Goal: Information Seeking & Learning: Learn about a topic

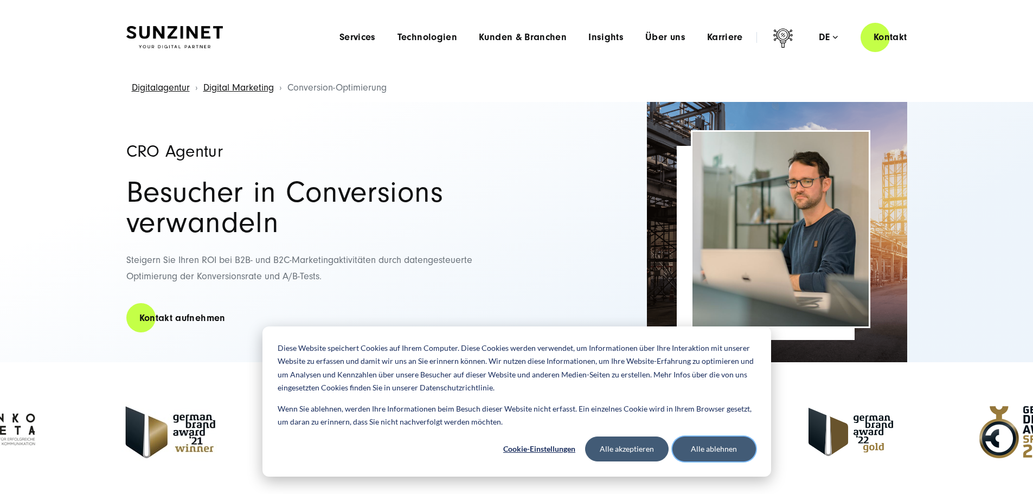
click at [703, 454] on button "Alle ablehnen" at bounding box center [713, 448] width 83 height 25
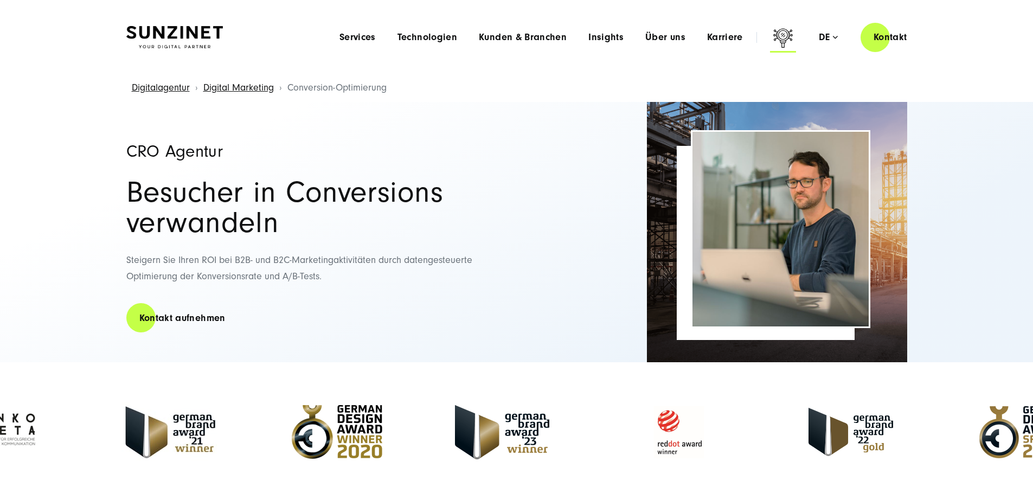
click at [770, 42] on icon at bounding box center [783, 40] width 26 height 26
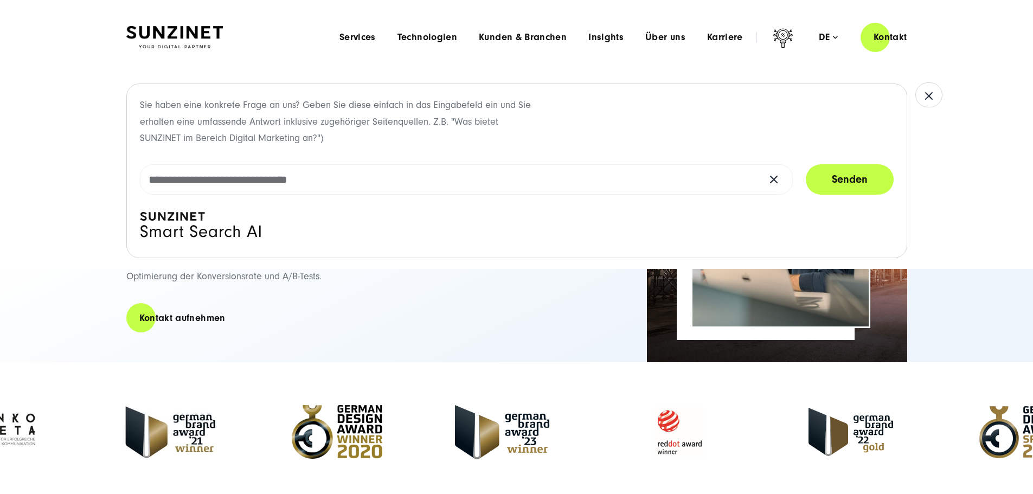
click at [934, 87] on button "button" at bounding box center [928, 94] width 27 height 25
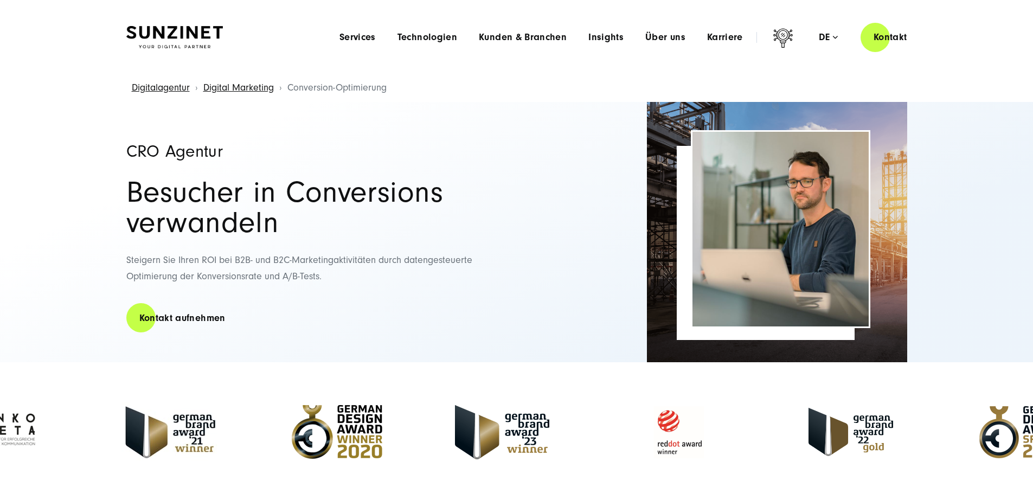
drag, startPoint x: 444, startPoint y: 139, endPoint x: 179, endPoint y: 79, distance: 271.8
click at [444, 139] on div "CRO Agentur Besucher in Conversions verwandeln Steigern Sie Ihren ROI bei B2B- …" at bounding box center [315, 232] width 379 height 260
click at [236, 90] on link "Digital Marketing" at bounding box center [238, 87] width 70 height 11
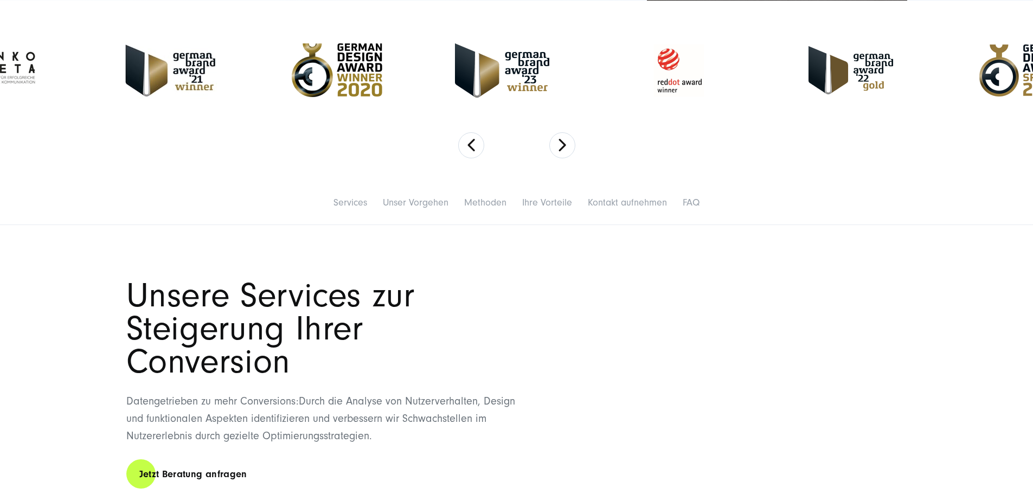
scroll to position [542, 0]
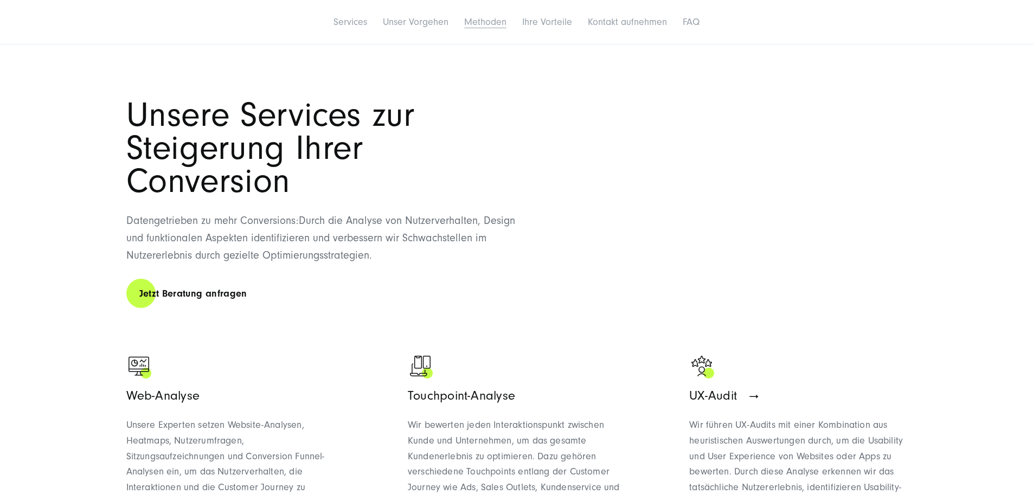
click at [464, 28] on link "Methoden" at bounding box center [485, 21] width 42 height 11
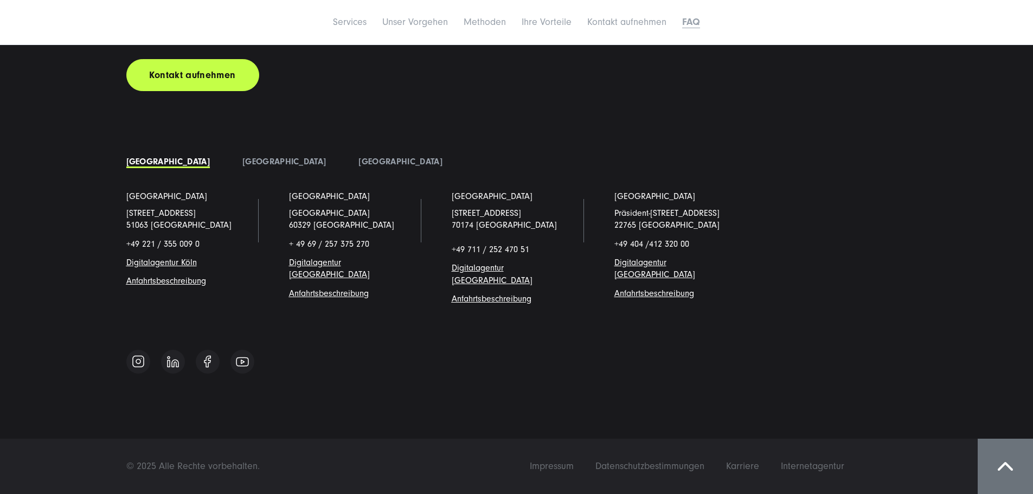
scroll to position [6669, 0]
click at [615, 389] on footer "Let's grow and accelerate your business Kontakt aufnehmen Deutschland [GEOGRAPH…" at bounding box center [516, 189] width 1033 height 609
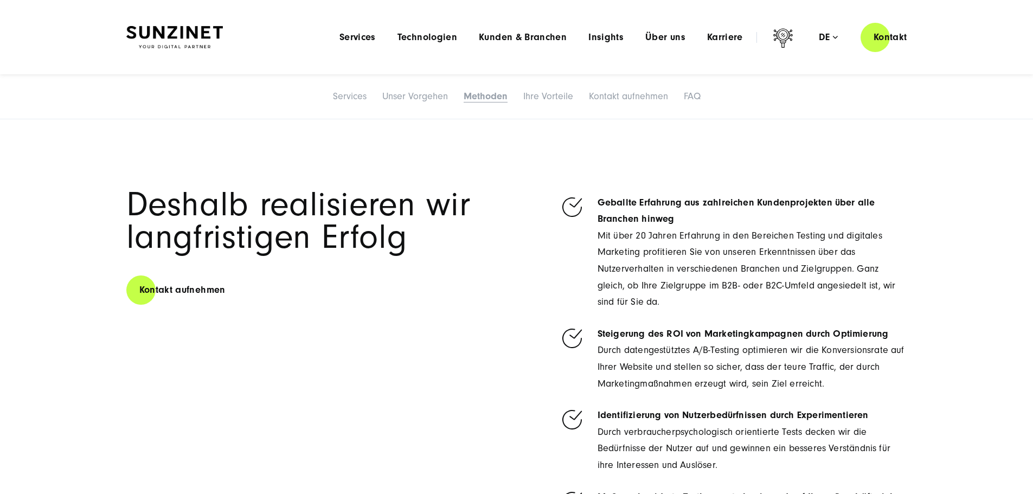
scroll to position [2694, 0]
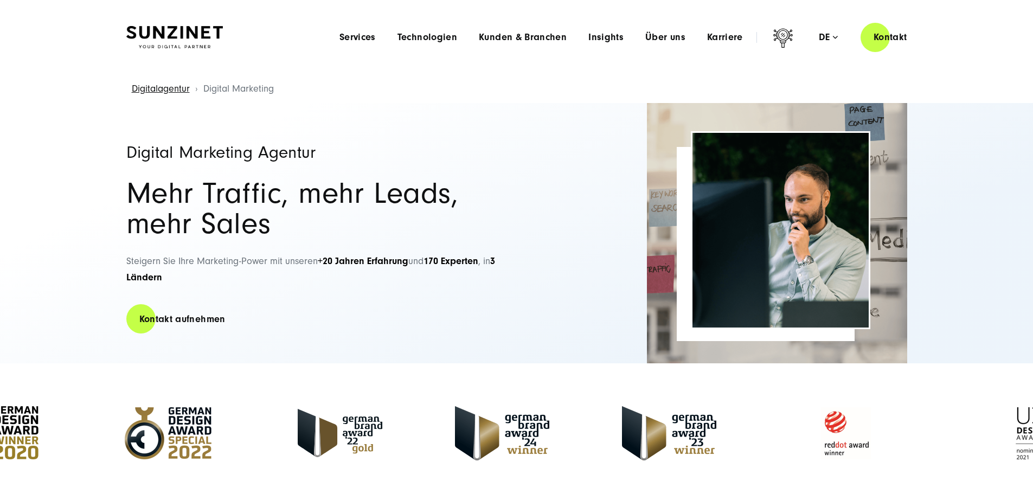
click at [334, 159] on h1 "Digital Marketing Agentur" at bounding box center [315, 152] width 379 height 17
click at [339, 39] on span "Services" at bounding box center [357, 37] width 36 height 11
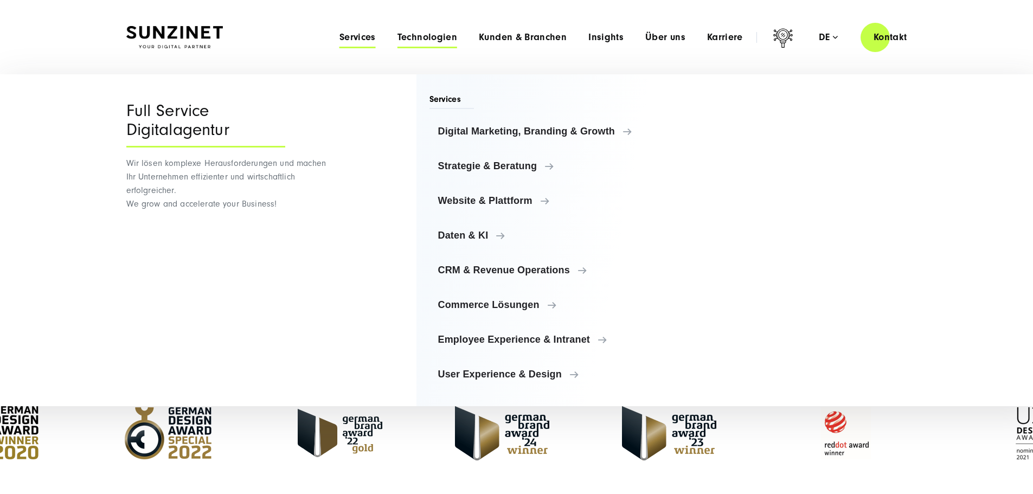
click at [397, 32] on span "Technologien" at bounding box center [427, 37] width 60 height 11
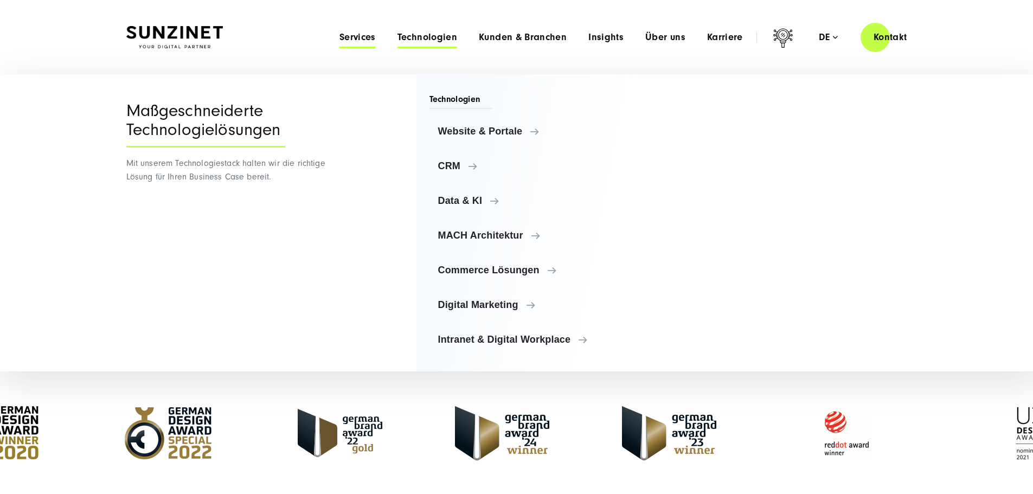
click at [339, 38] on span "Services" at bounding box center [357, 37] width 36 height 11
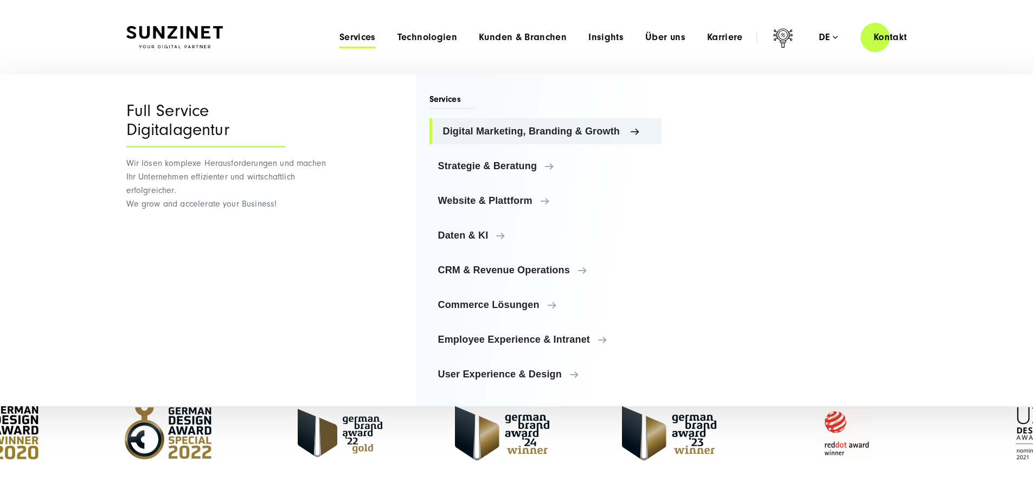
click at [518, 136] on span "Digital Marketing, Branding & Growth" at bounding box center [548, 131] width 210 height 11
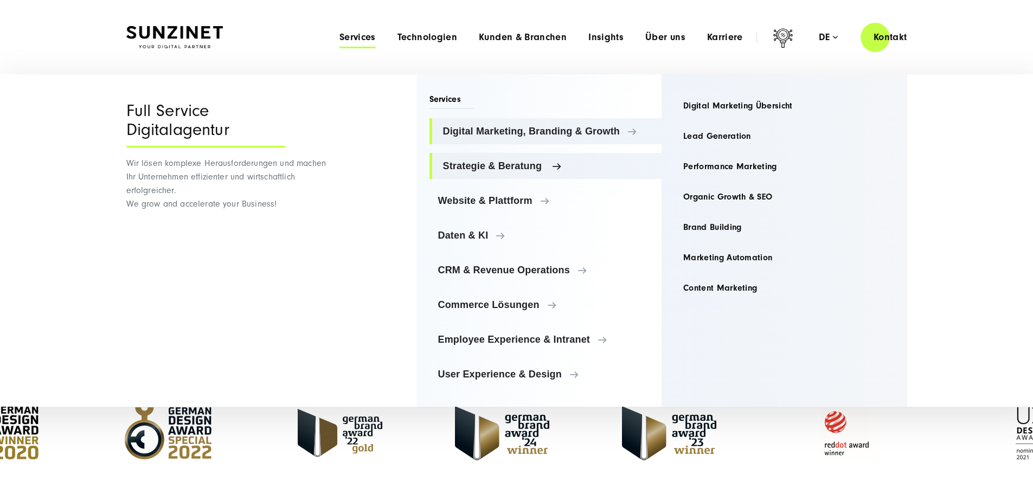
click at [513, 163] on span "Strategie & Beratung" at bounding box center [548, 165] width 210 height 11
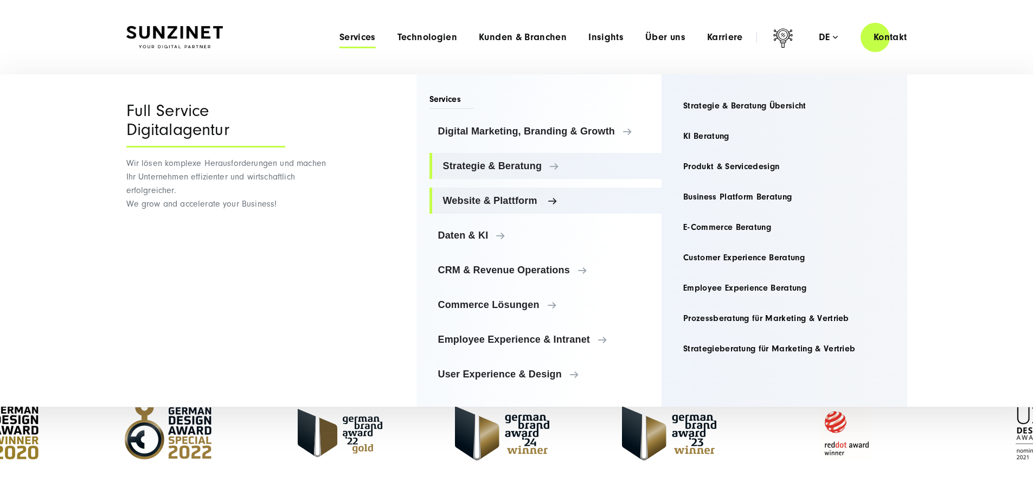
click at [481, 197] on span "Website & Plattform" at bounding box center [548, 200] width 210 height 11
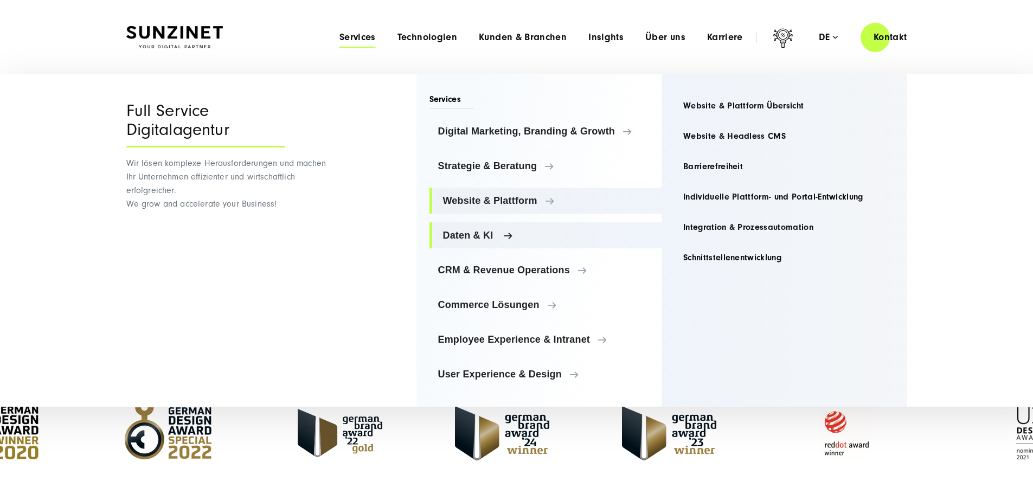
click at [468, 233] on span "Daten & KI" at bounding box center [548, 235] width 210 height 11
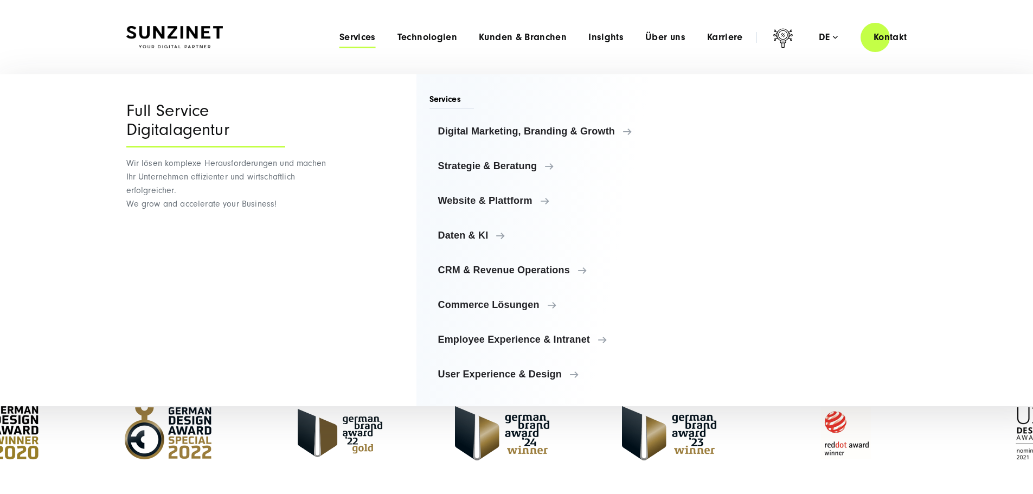
click at [502, 319] on ul "Digital Marketing, Branding & Growth Digital Marketing, Branding & Growth Digit…" at bounding box center [545, 252] width 233 height 269
click at [507, 312] on link "Commerce Lösungen" at bounding box center [545, 305] width 233 height 26
click at [511, 278] on link "CRM & Revenue Operations" at bounding box center [545, 270] width 233 height 26
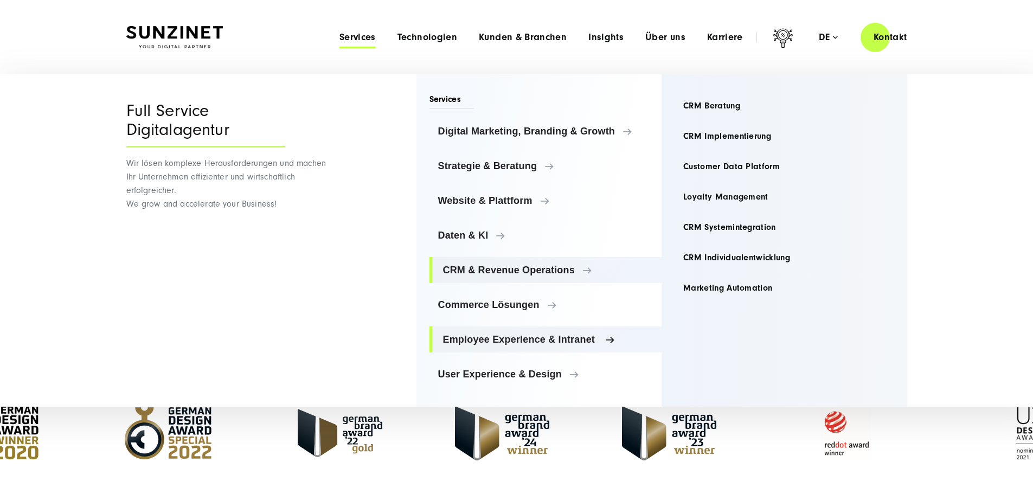
click at [513, 335] on span "Employee Experience & Intranet" at bounding box center [548, 339] width 210 height 11
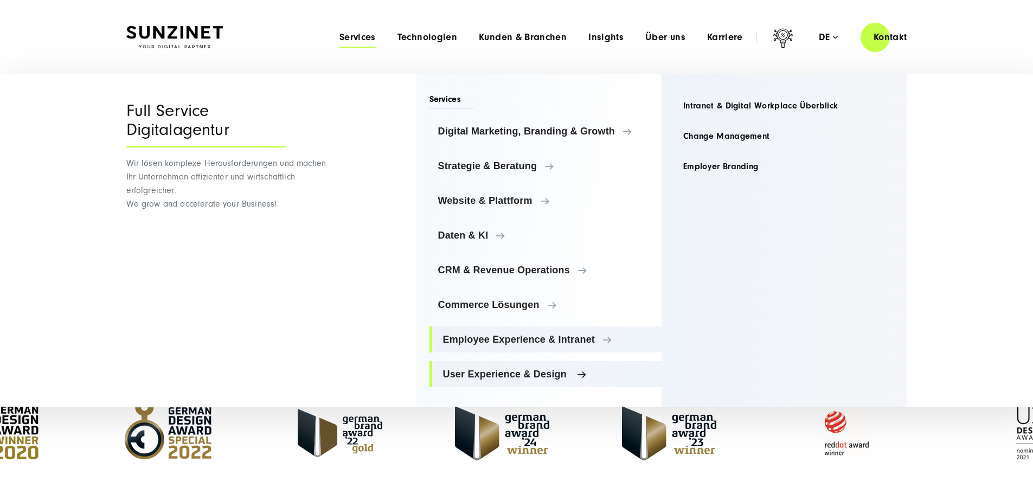
click at [515, 380] on link "User Experience & Design" at bounding box center [545, 374] width 233 height 26
click at [283, 428] on div at bounding box center [339, 433] width 157 height 70
